Goal: Use online tool/utility: Utilize a website feature to perform a specific function

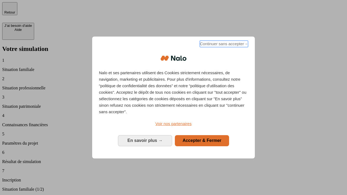
click at [223, 45] on span "Continuer sans accepter →" at bounding box center [224, 44] width 48 height 7
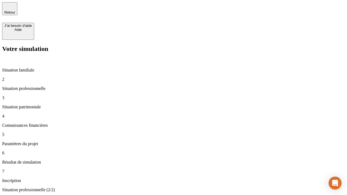
type input "30 000"
type input "1 000"
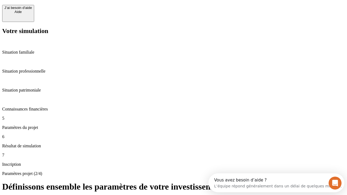
scroll to position [10, 0]
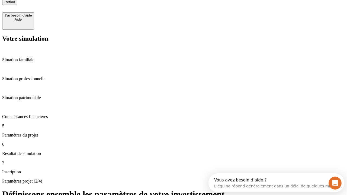
type input "65"
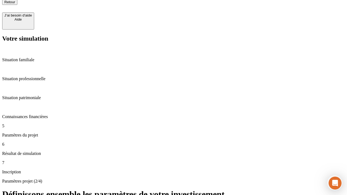
type input "5 000"
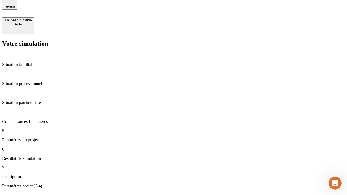
type input "640"
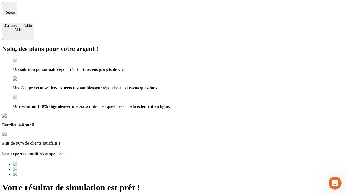
type input "[EMAIL_ADDRESS][DOMAIN_NAME]"
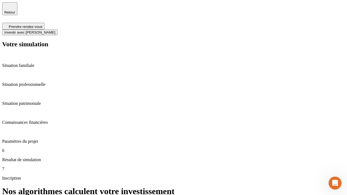
scroll to position [2, 0]
